Goal: Task Accomplishment & Management: Use online tool/utility

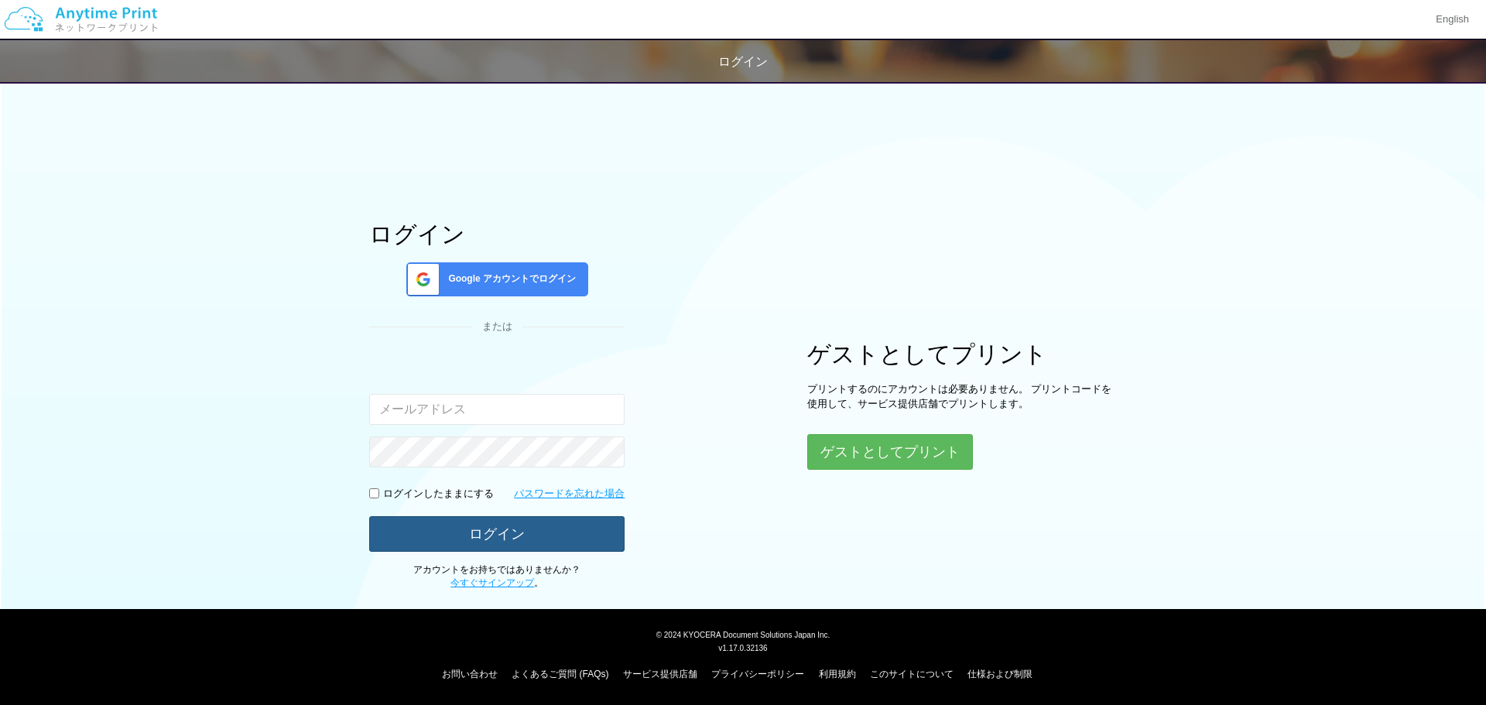
type input "[EMAIL_ADDRESS][DOMAIN_NAME]"
click at [490, 532] on button "ログイン" at bounding box center [496, 533] width 255 height 34
click at [496, 538] on button "ログイン" at bounding box center [496, 533] width 255 height 34
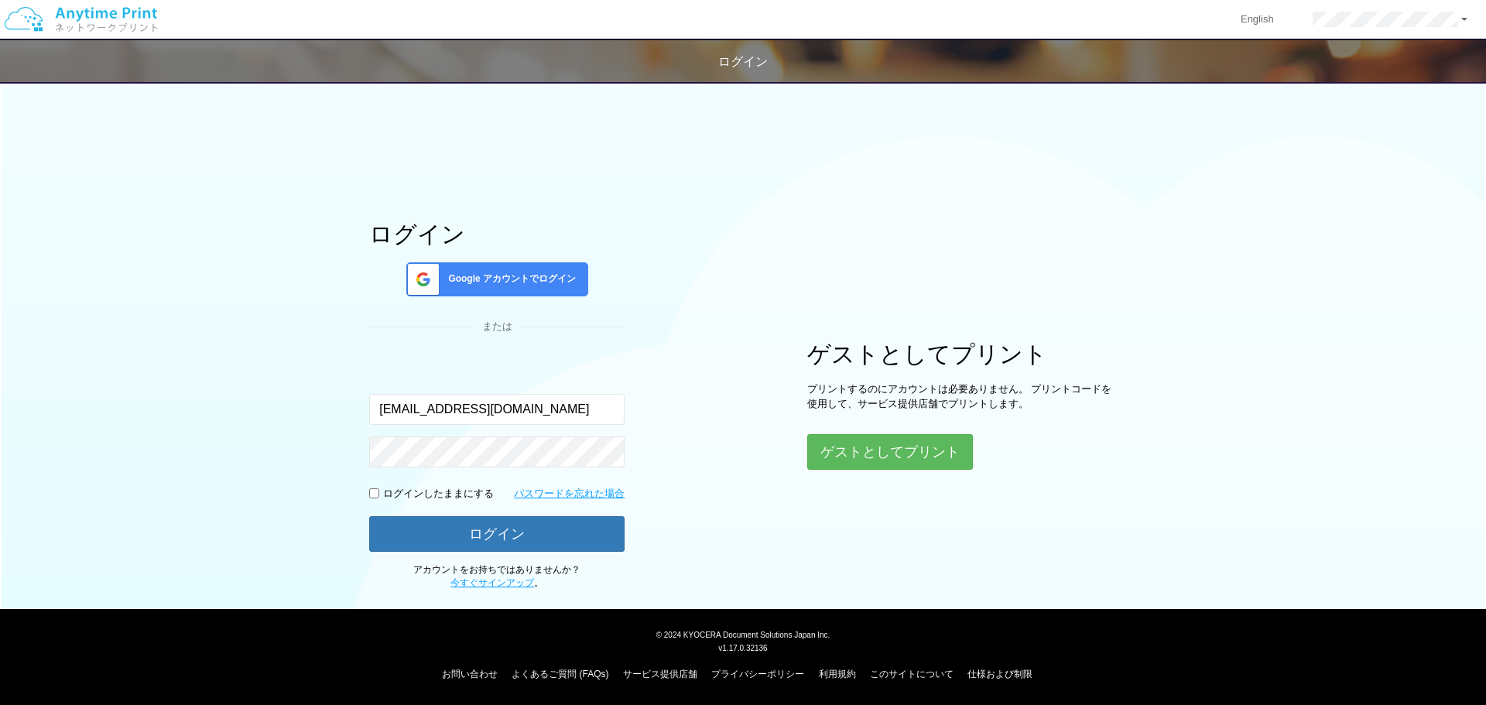
click at [902, 553] on div "ログイン Google アカウントでログイン または 入力されたメールアドレスまたはパスワードが正しくありません。 [EMAIL_ADDRESS][DOMAI…" at bounding box center [743, 332] width 929 height 518
click at [516, 534] on button "ログイン" at bounding box center [496, 533] width 255 height 34
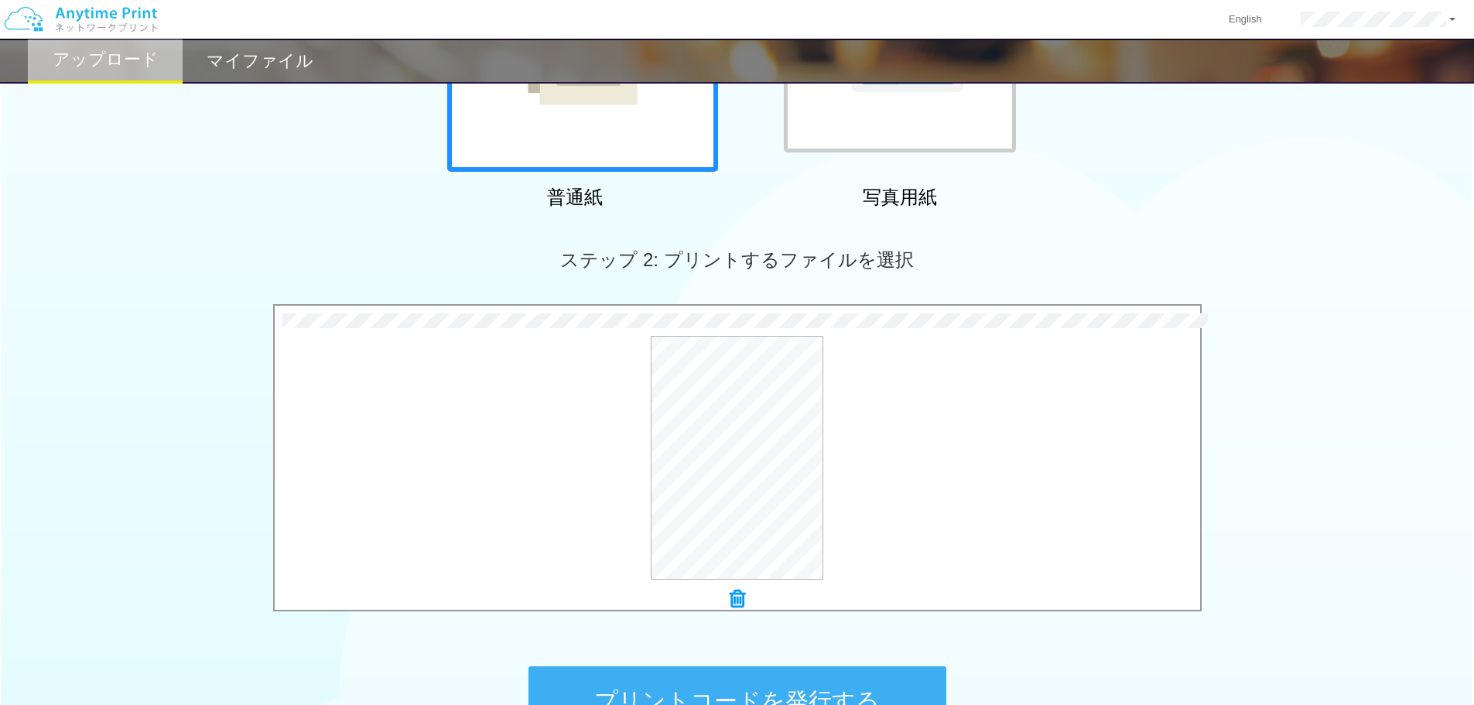
scroll to position [472, 0]
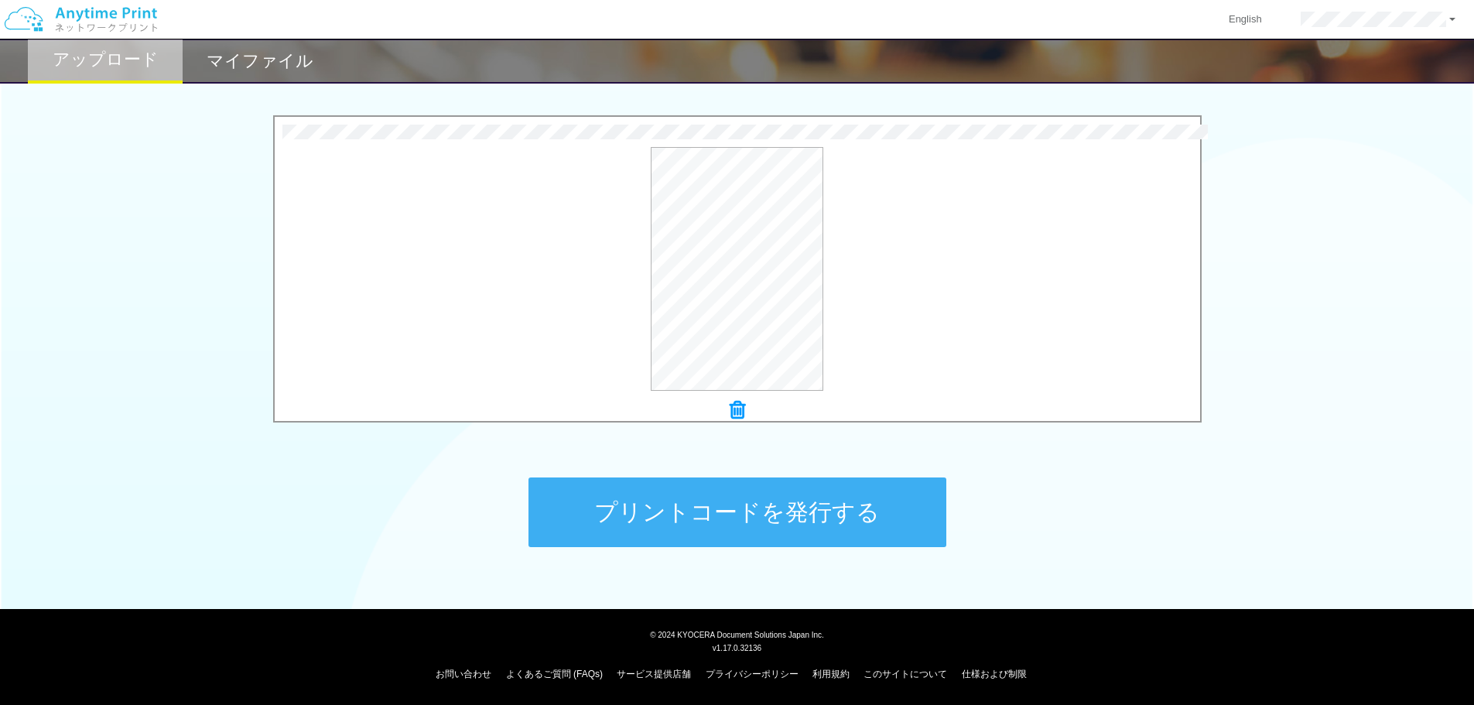
click at [726, 519] on button "プリントコードを発行する" at bounding box center [738, 512] width 418 height 70
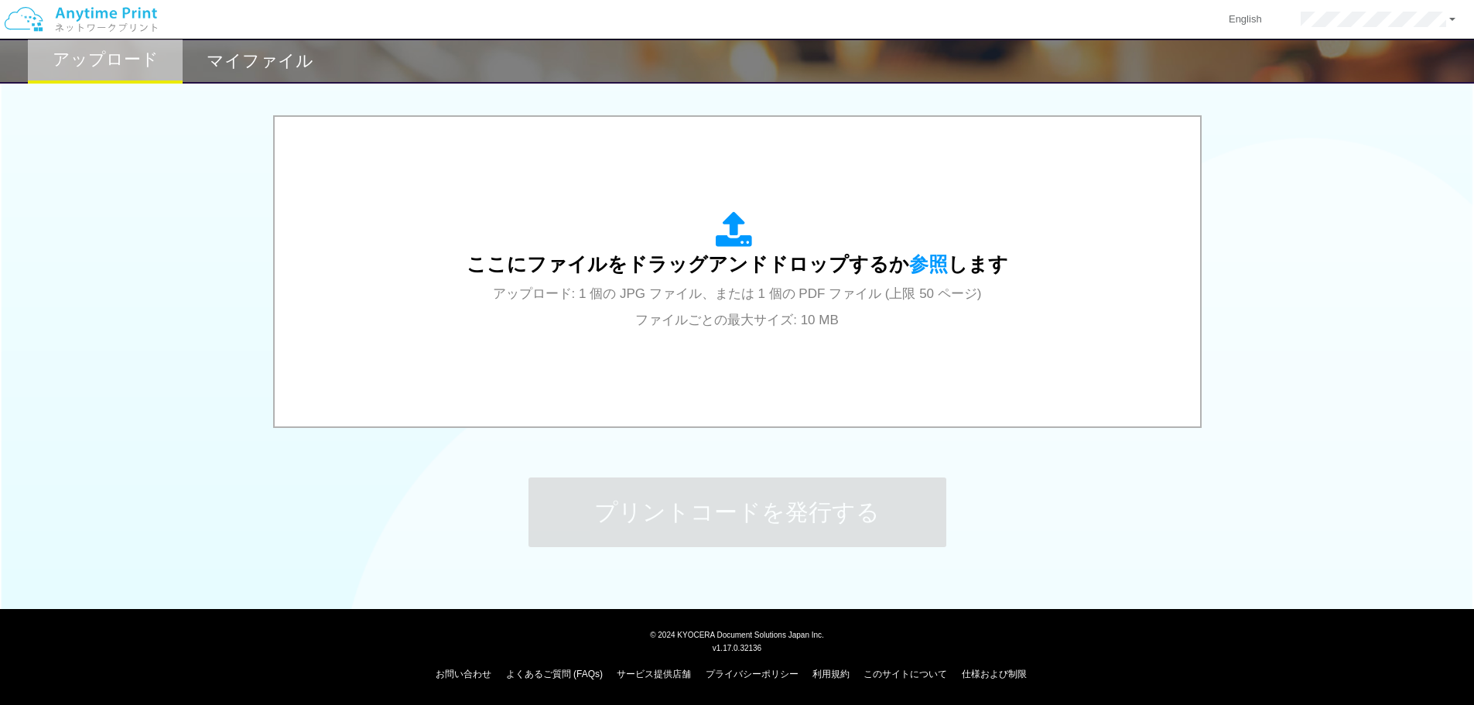
scroll to position [0, 0]
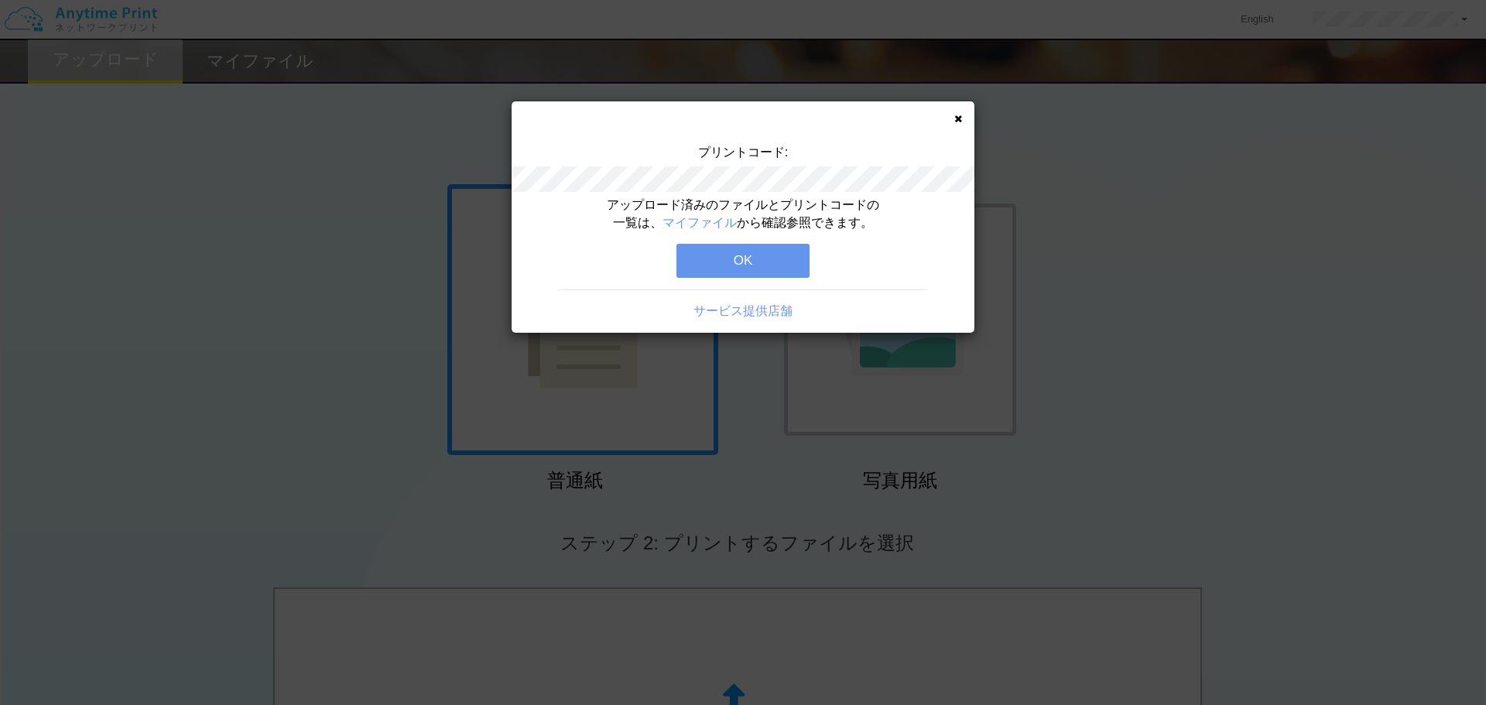
click at [729, 255] on button "OK" at bounding box center [742, 261] width 133 height 34
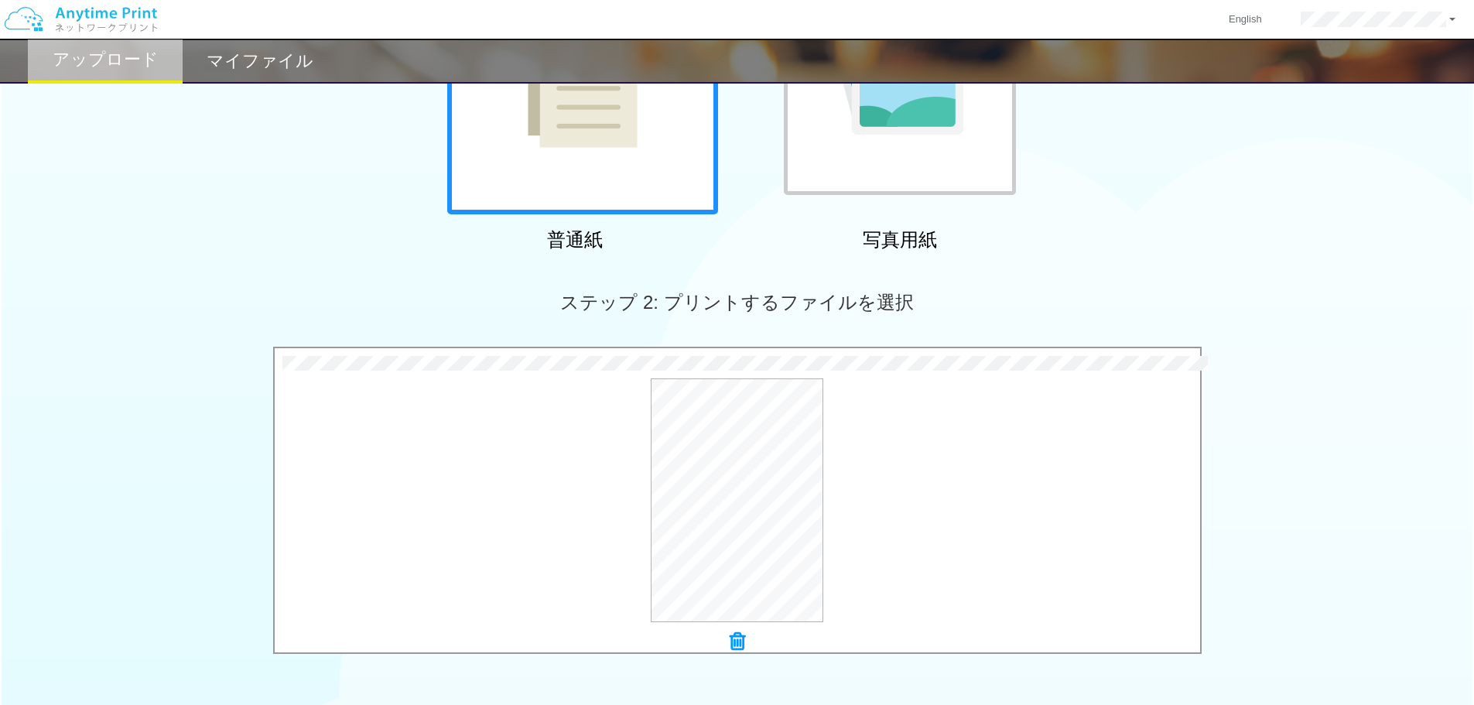
scroll to position [472, 0]
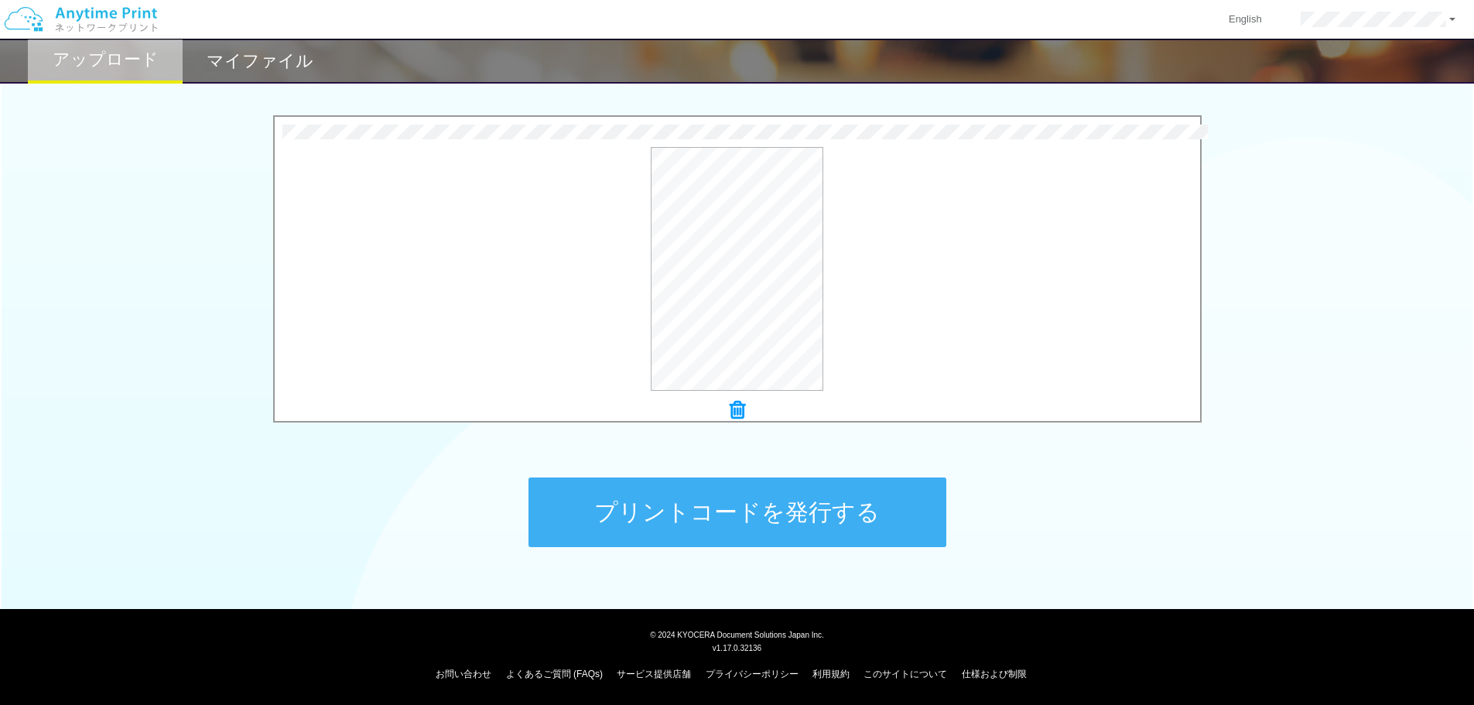
click at [709, 525] on button "プリントコードを発行する" at bounding box center [738, 512] width 418 height 70
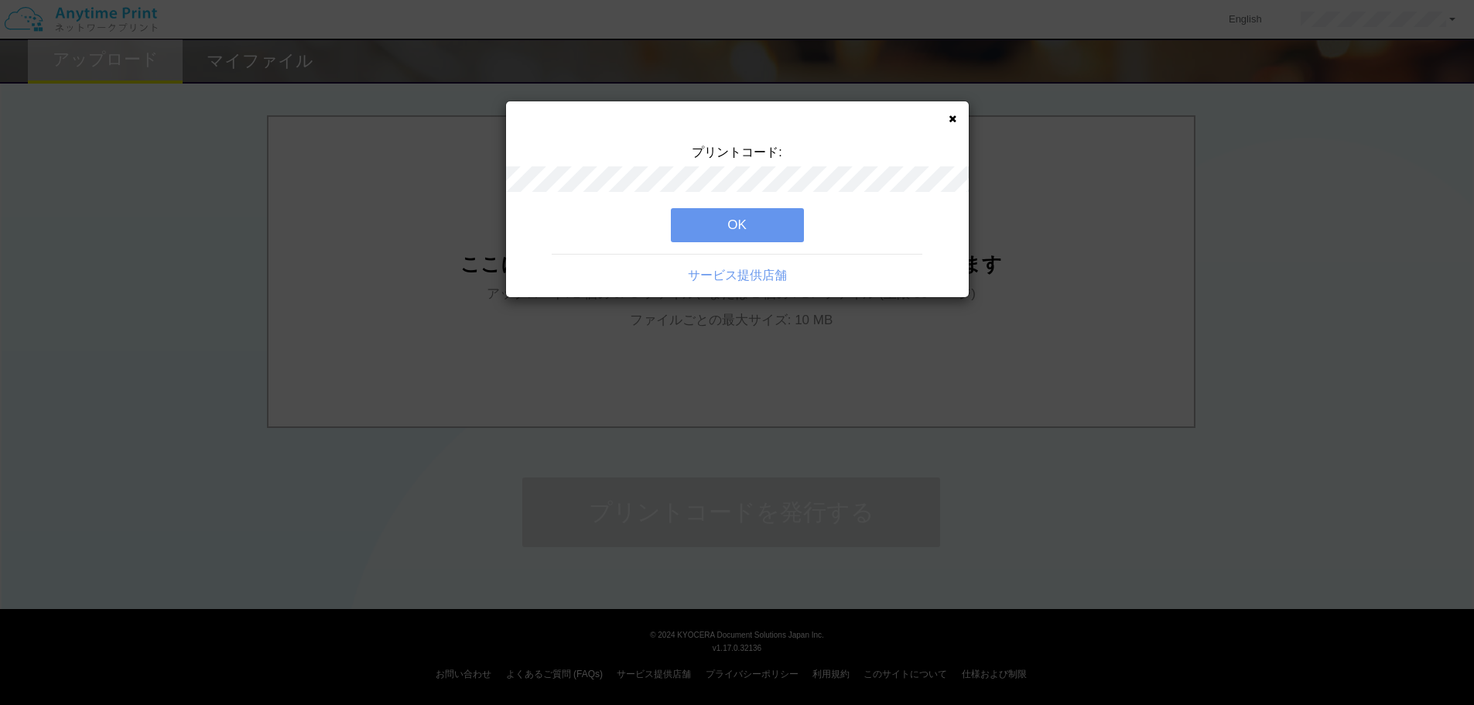
scroll to position [0, 0]
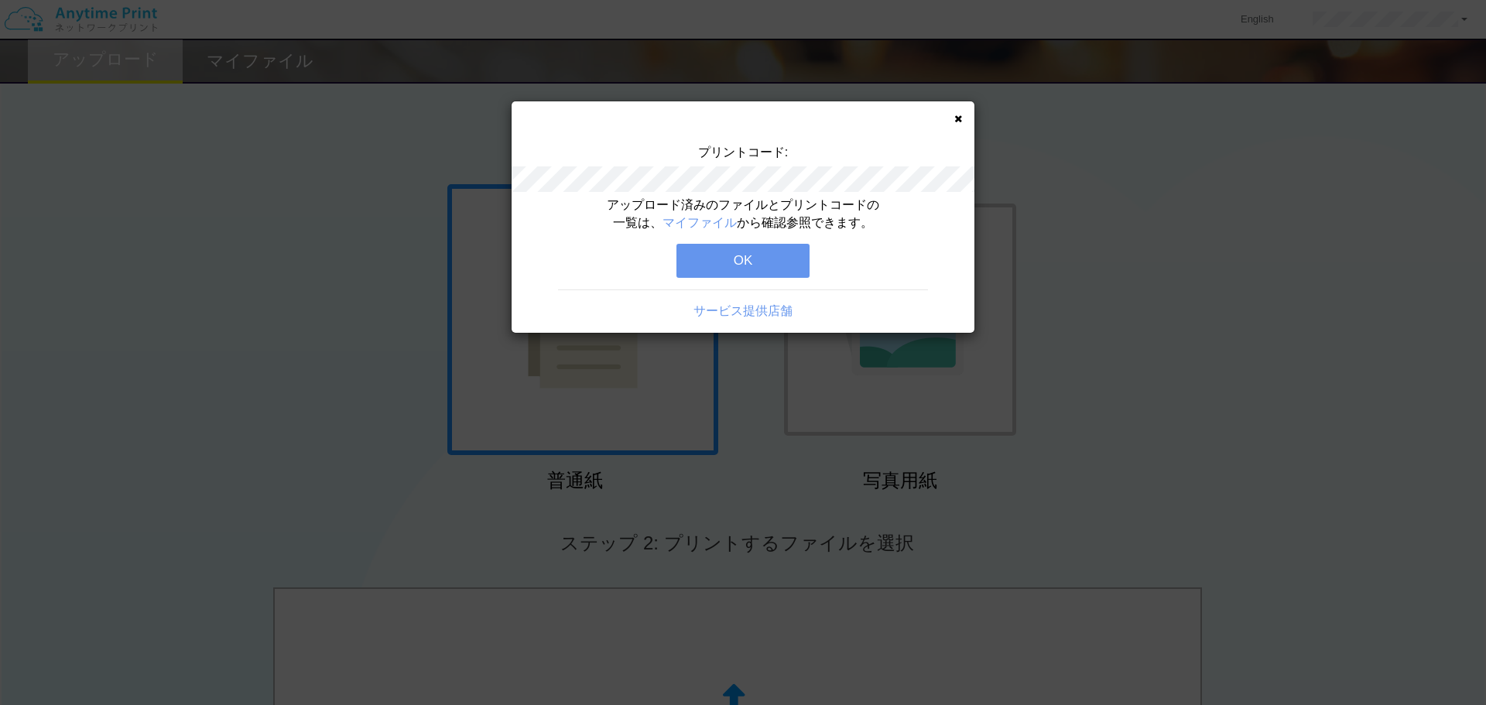
click at [723, 244] on button "OK" at bounding box center [742, 261] width 133 height 34
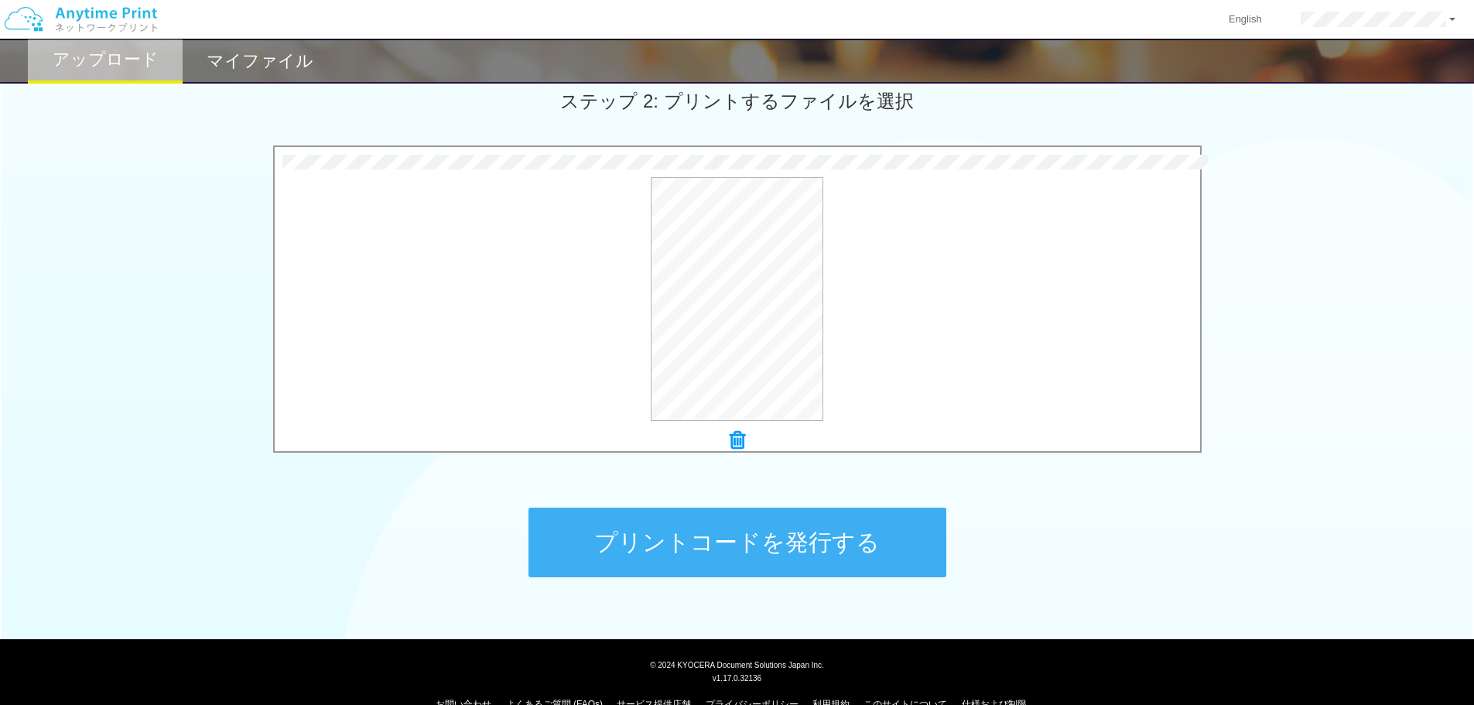
scroll to position [472, 0]
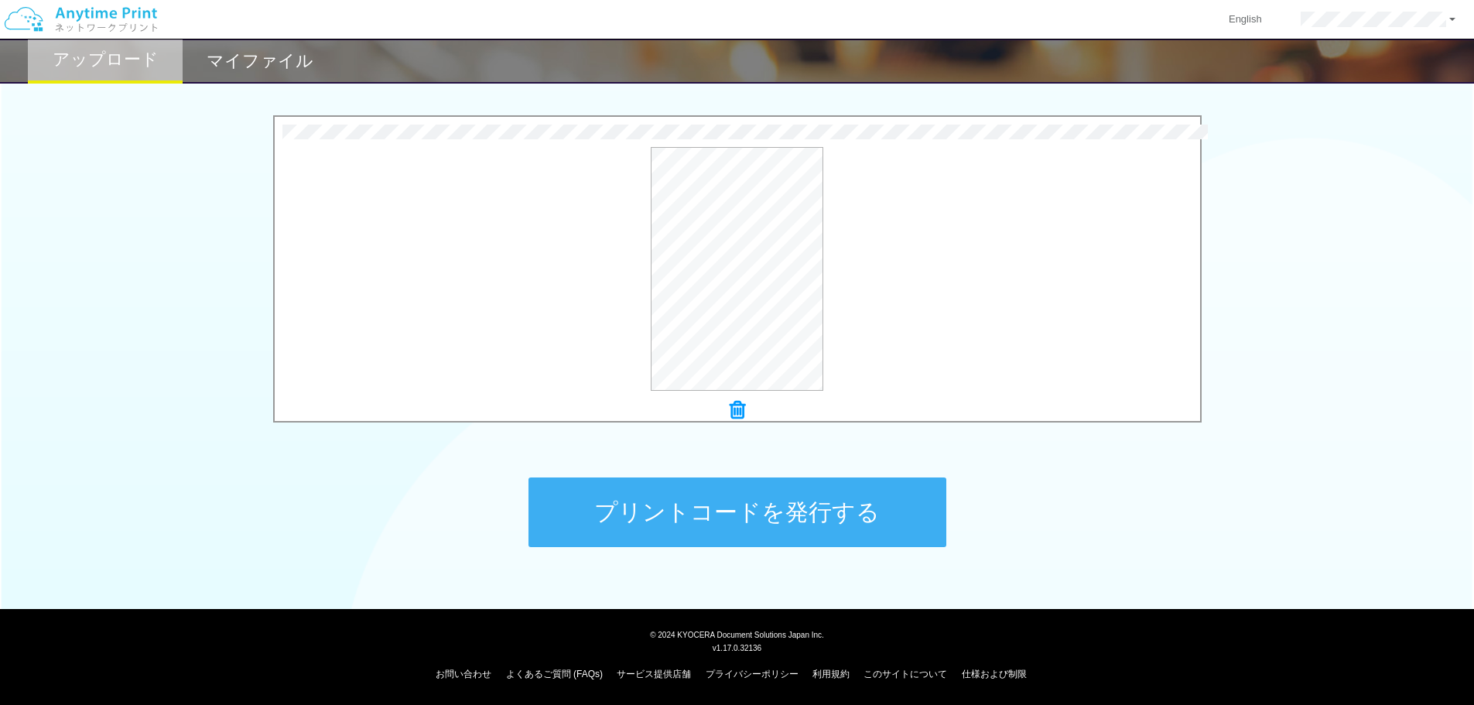
click at [685, 525] on button "プリントコードを発行する" at bounding box center [738, 512] width 418 height 70
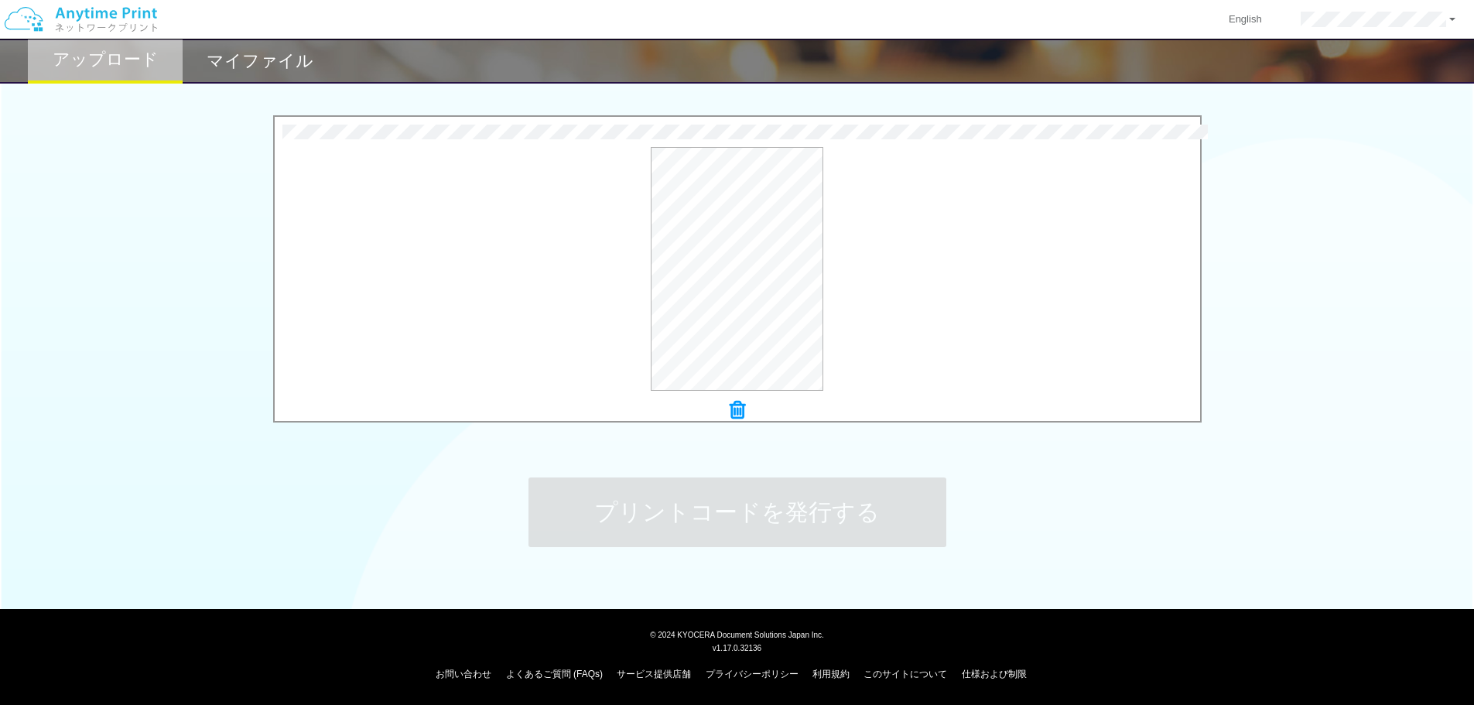
scroll to position [0, 0]
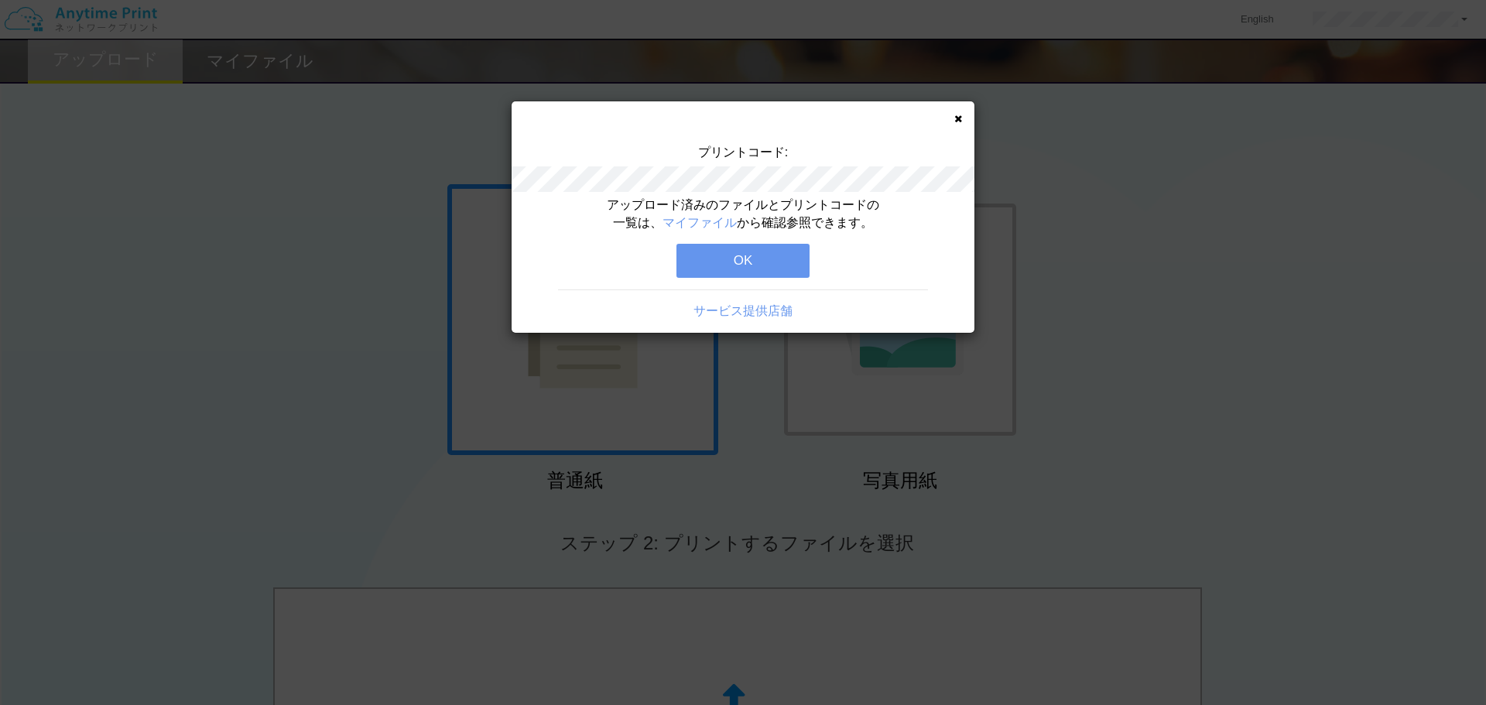
click at [752, 268] on button "OK" at bounding box center [742, 261] width 133 height 34
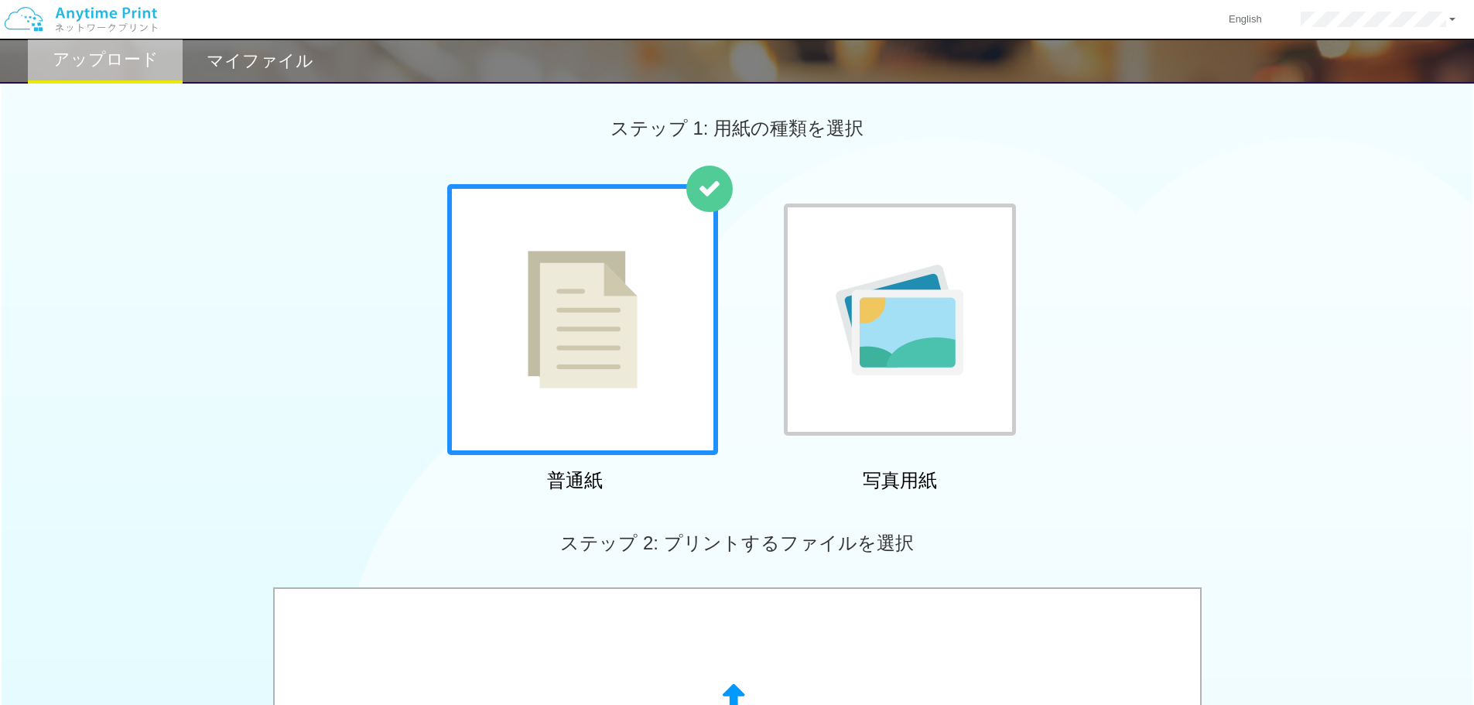
click at [241, 53] on h2 "マイファイル" at bounding box center [260, 61] width 107 height 19
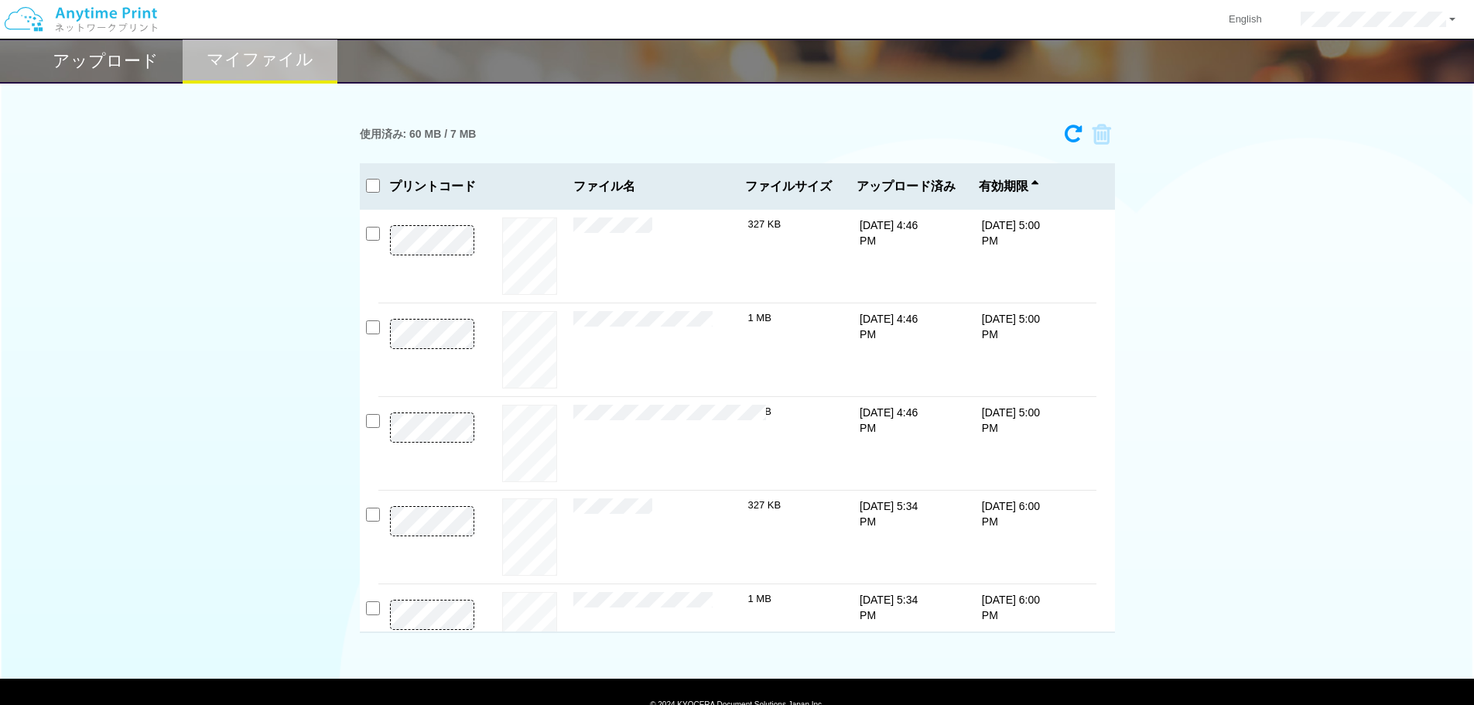
click at [601, 540] on div "× 契約書類一式.pdf" at bounding box center [660, 536] width 175 height 77
drag, startPoint x: 616, startPoint y: 527, endPoint x: 620, endPoint y: 538, distance: 11.5
click at [616, 532] on div "× 契約書類一式.pdf" at bounding box center [660, 536] width 175 height 77
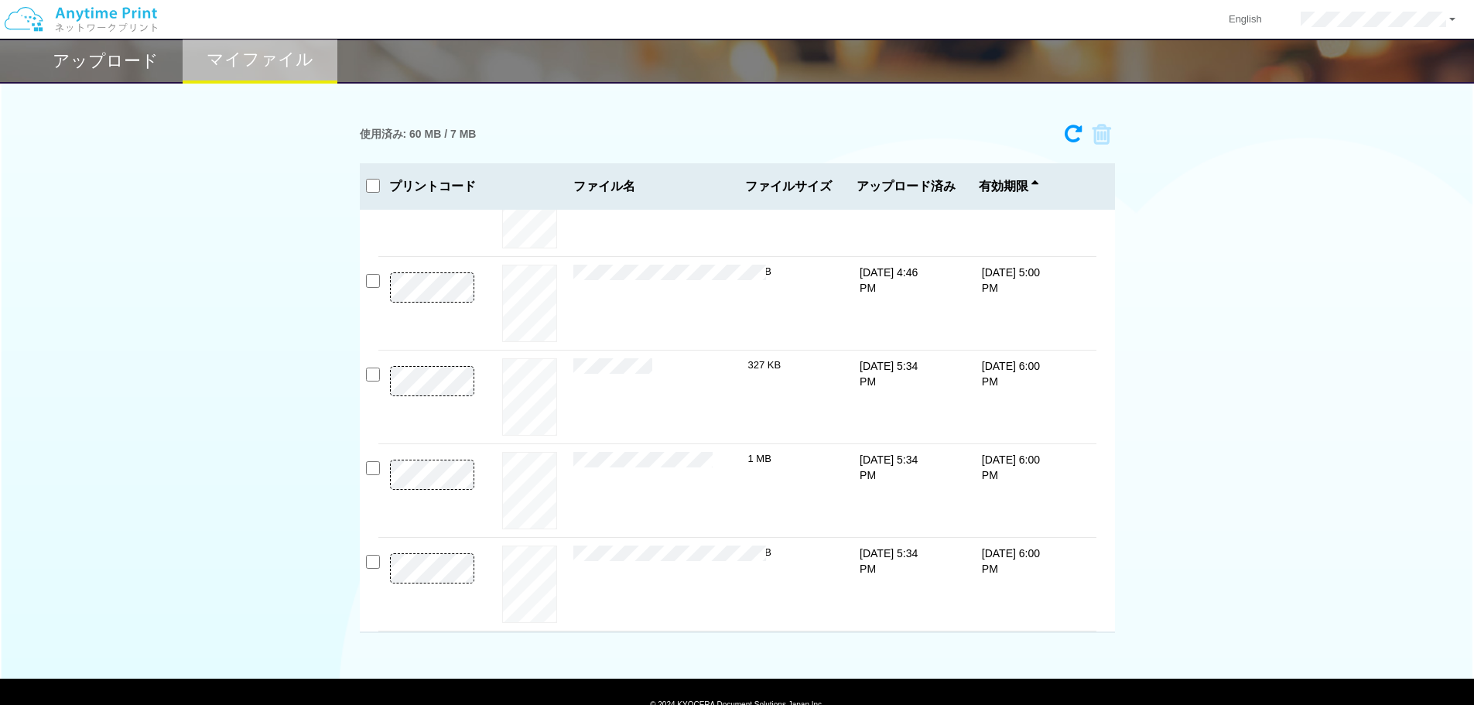
click at [205, 211] on div "使用済み: 60 MB / 7 MB [DATE]-2282 有効期限 [DATE] 5:00 PM 契約書類一式.pdf 327 KB" at bounding box center [737, 374] width 1474 height 515
